Goal: Find specific page/section: Find specific page/section

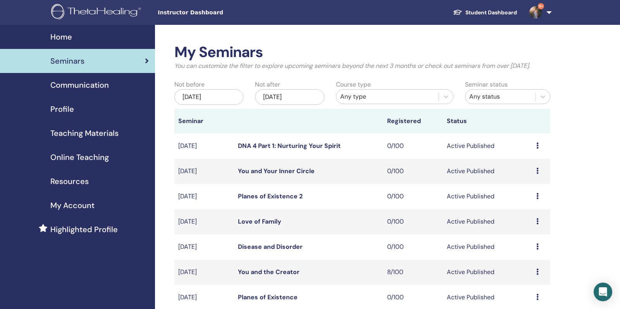
click at [100, 131] on span "Teaching Materials" at bounding box center [84, 133] width 68 height 12
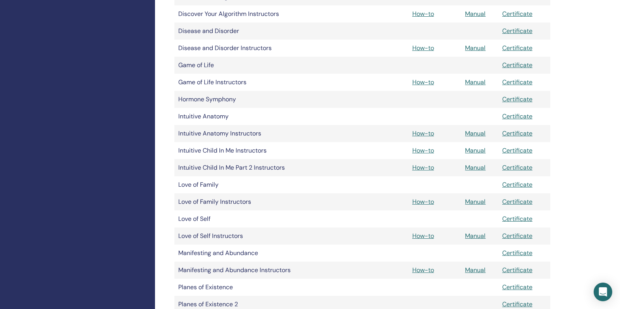
scroll to position [579, 0]
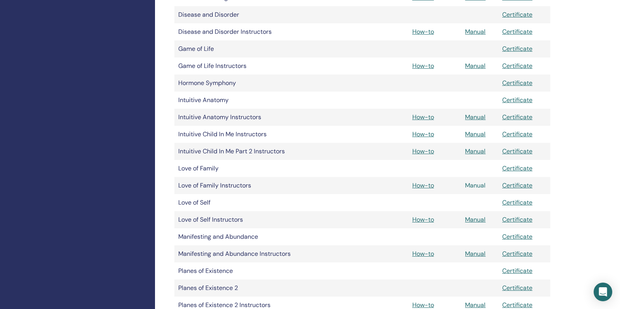
click at [472, 187] on link "Manual" at bounding box center [475, 185] width 21 height 8
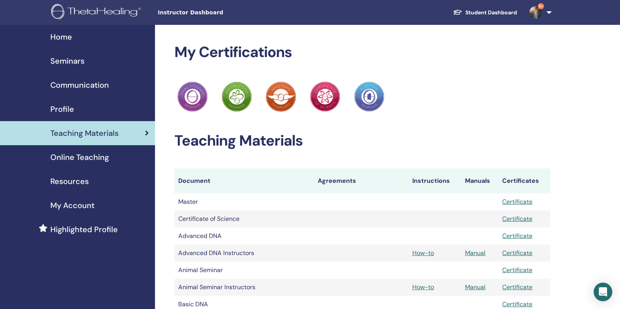
click at [89, 41] on div "Home" at bounding box center [77, 37] width 143 height 12
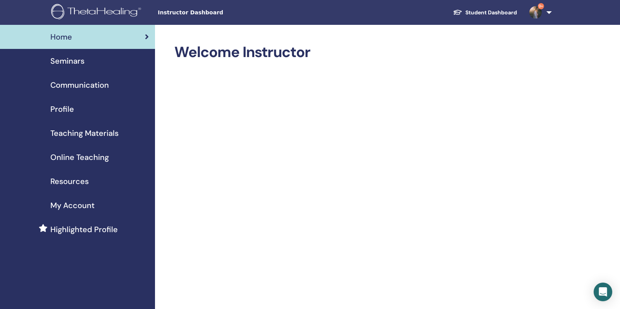
click at [105, 72] on link "Seminars" at bounding box center [77, 61] width 155 height 24
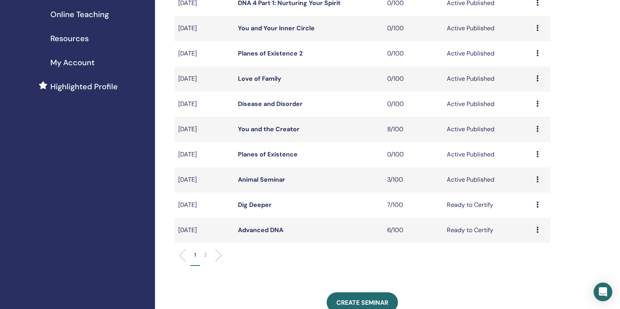
scroll to position [142, 0]
click at [272, 134] on link "You and the Creator" at bounding box center [269, 130] width 62 height 8
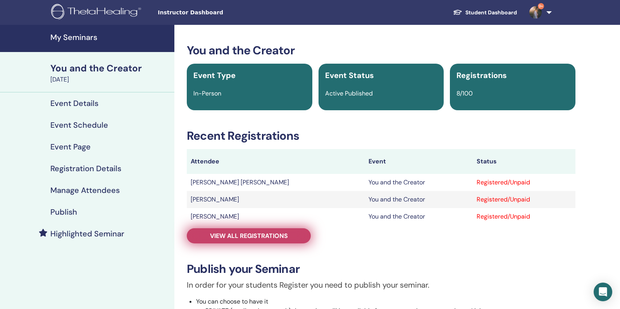
click at [256, 235] on span "View all registrations" at bounding box center [249, 235] width 78 height 8
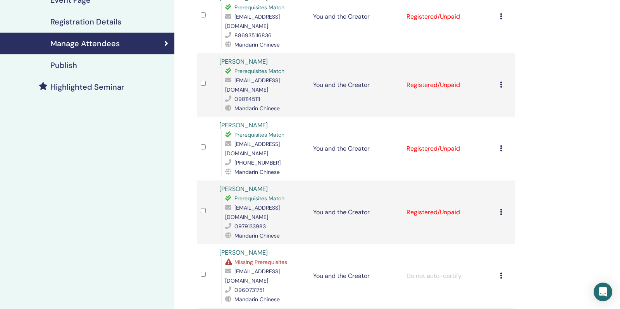
scroll to position [148, 0]
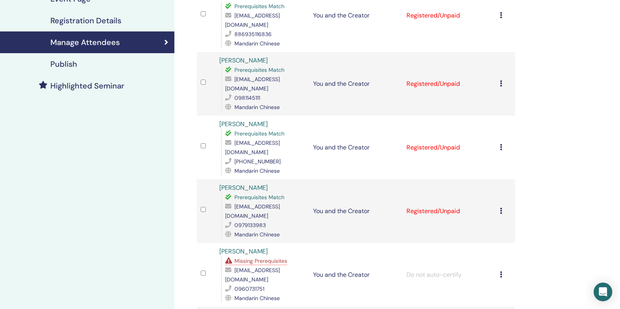
click at [501, 144] on icon at bounding box center [501, 147] width 2 height 6
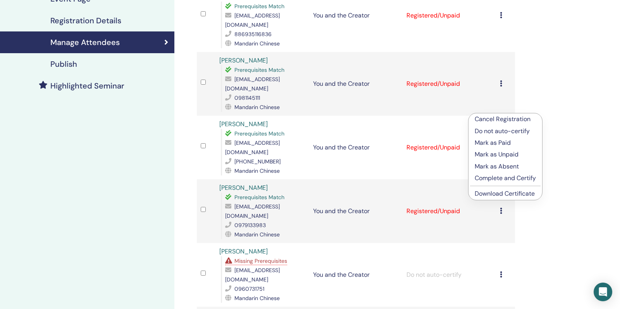
click at [515, 132] on p "Do not auto-certify" at bounding box center [505, 130] width 61 height 9
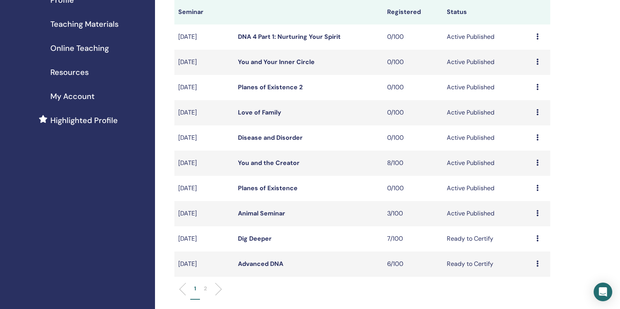
scroll to position [108, 0]
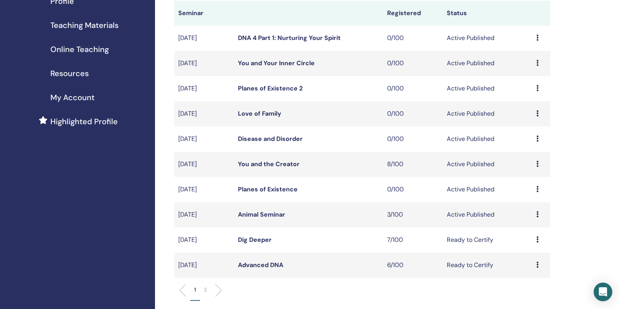
click at [291, 67] on link "You and Your Inner Circle" at bounding box center [276, 63] width 77 height 8
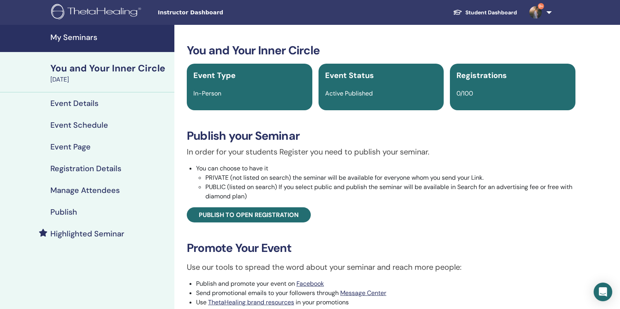
click at [88, 39] on h4 "My Seminars" at bounding box center [109, 37] width 119 height 9
